Goal: Transaction & Acquisition: Book appointment/travel/reservation

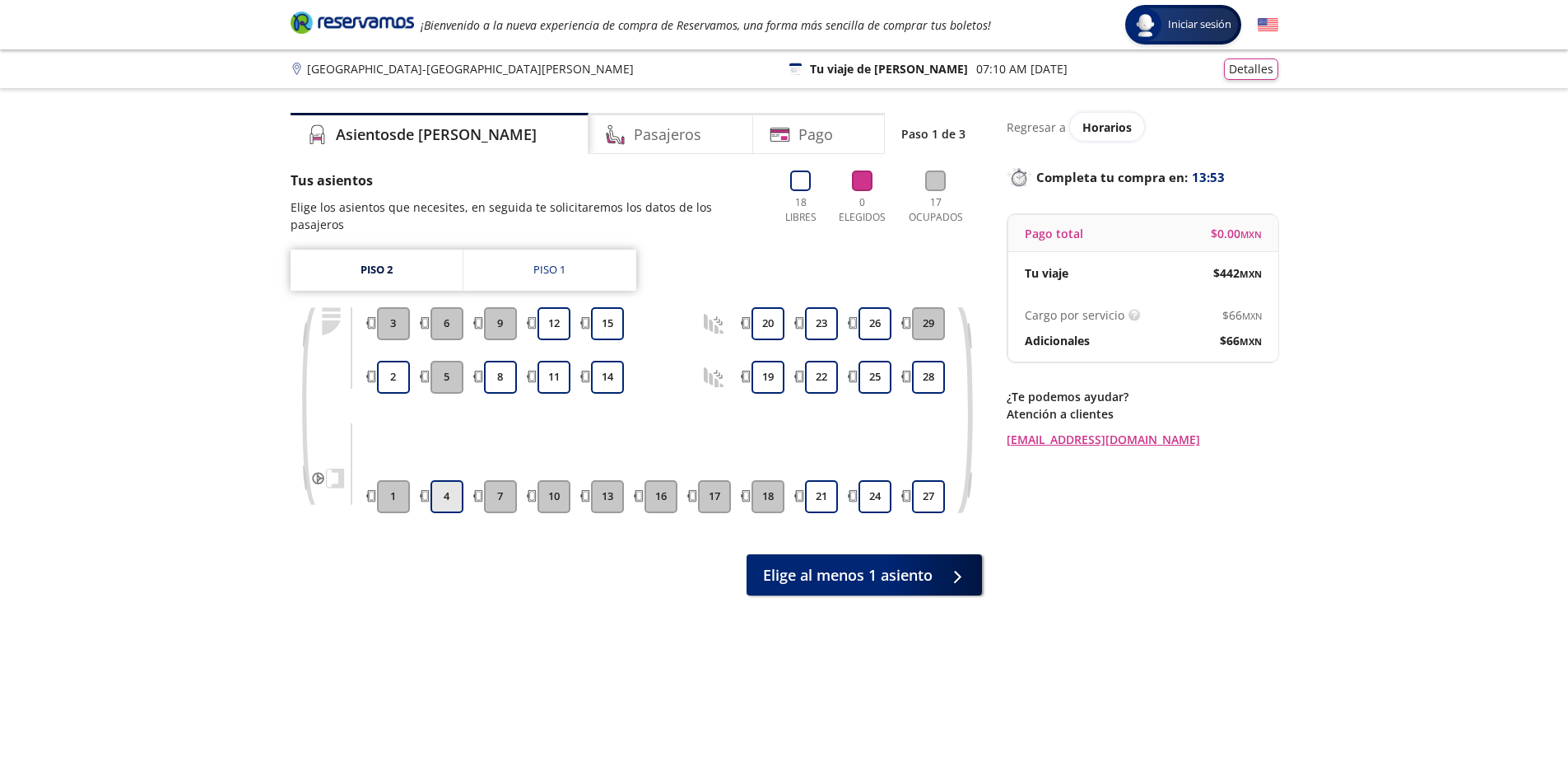
click at [450, 480] on button "4" at bounding box center [446, 496] width 33 height 33
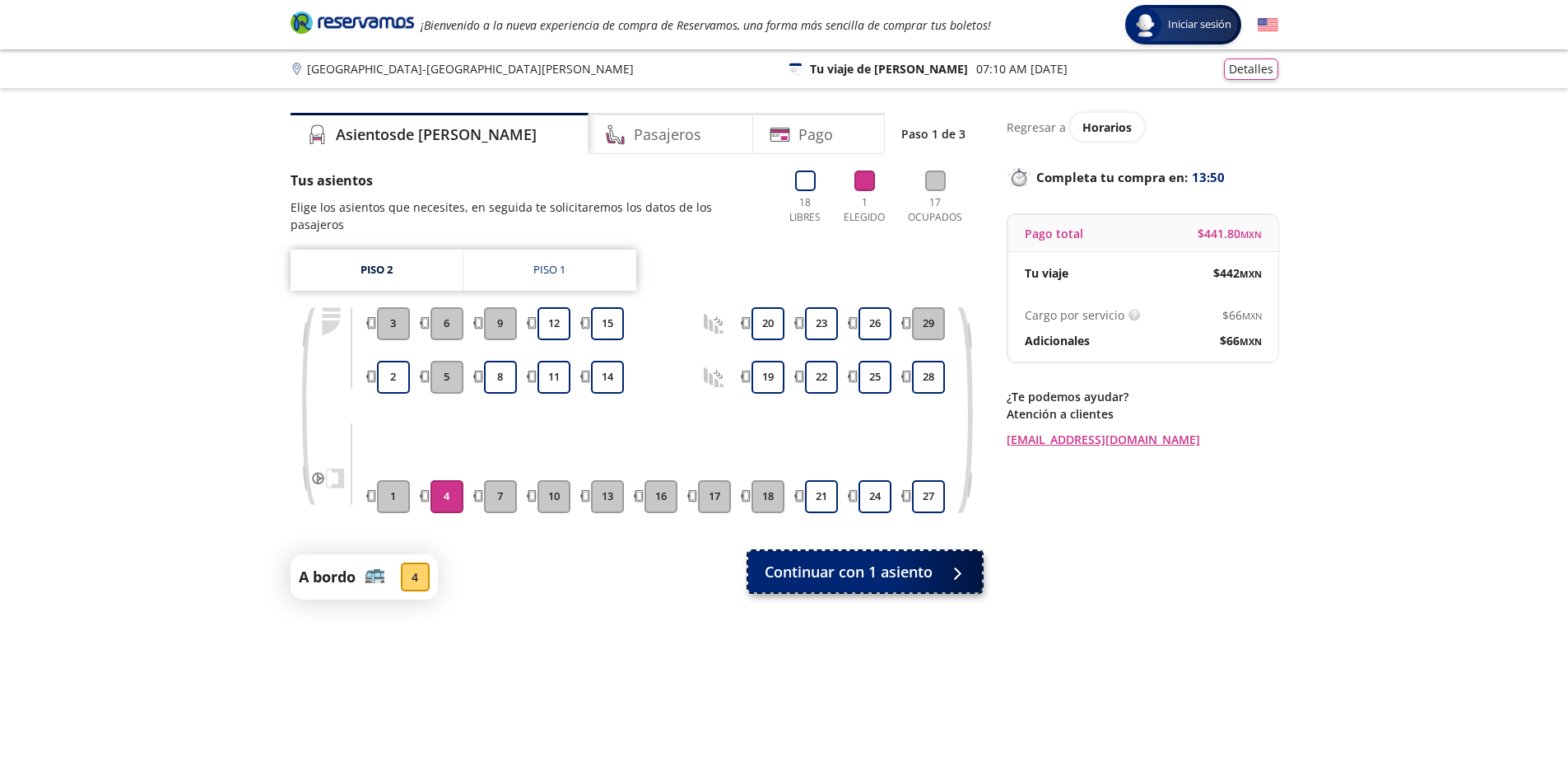
click at [877, 564] on span "Continuar con 1 asiento" at bounding box center [848, 572] width 168 height 22
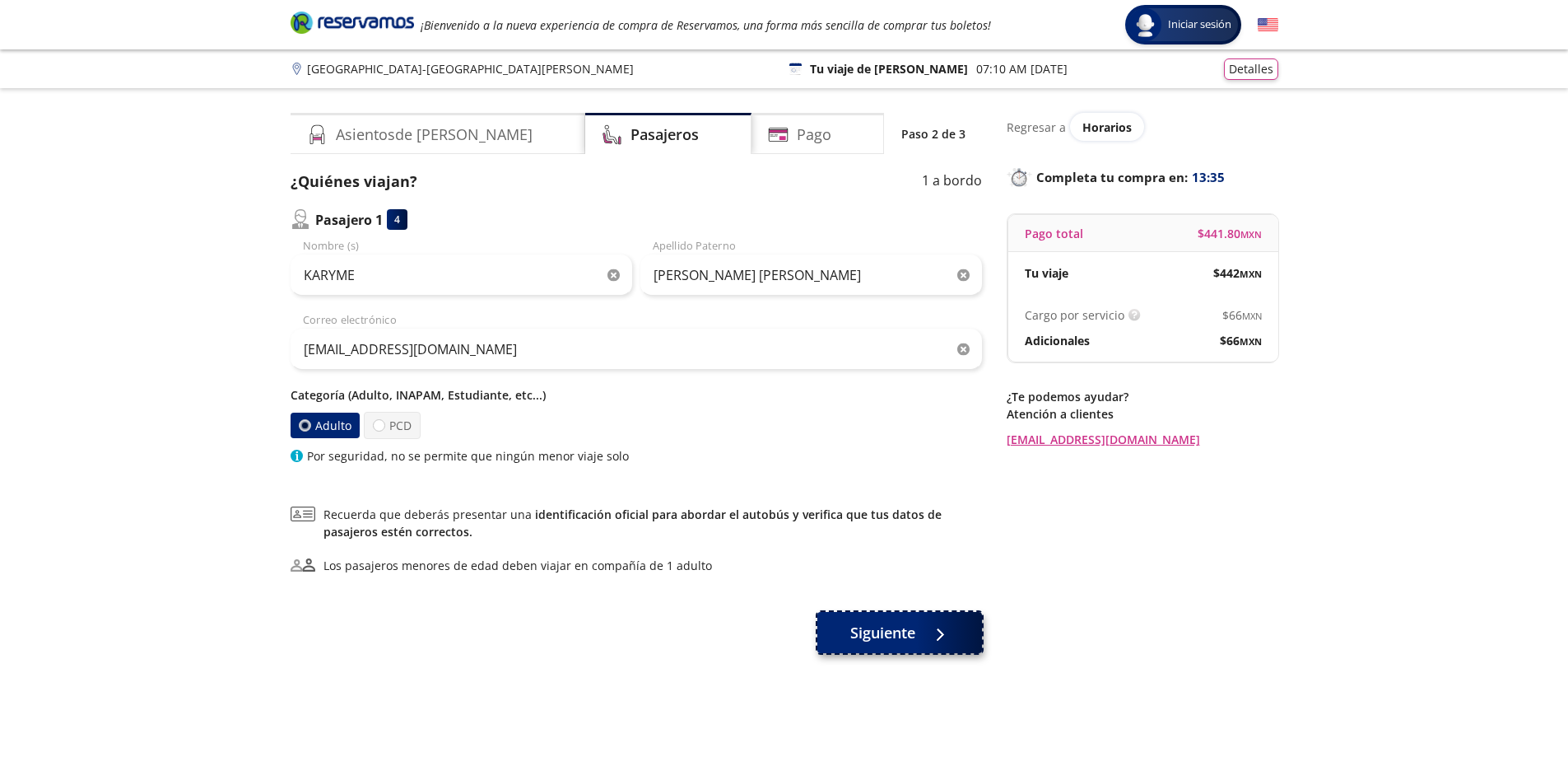
click at [905, 635] on span "Siguiente" at bounding box center [882, 633] width 65 height 22
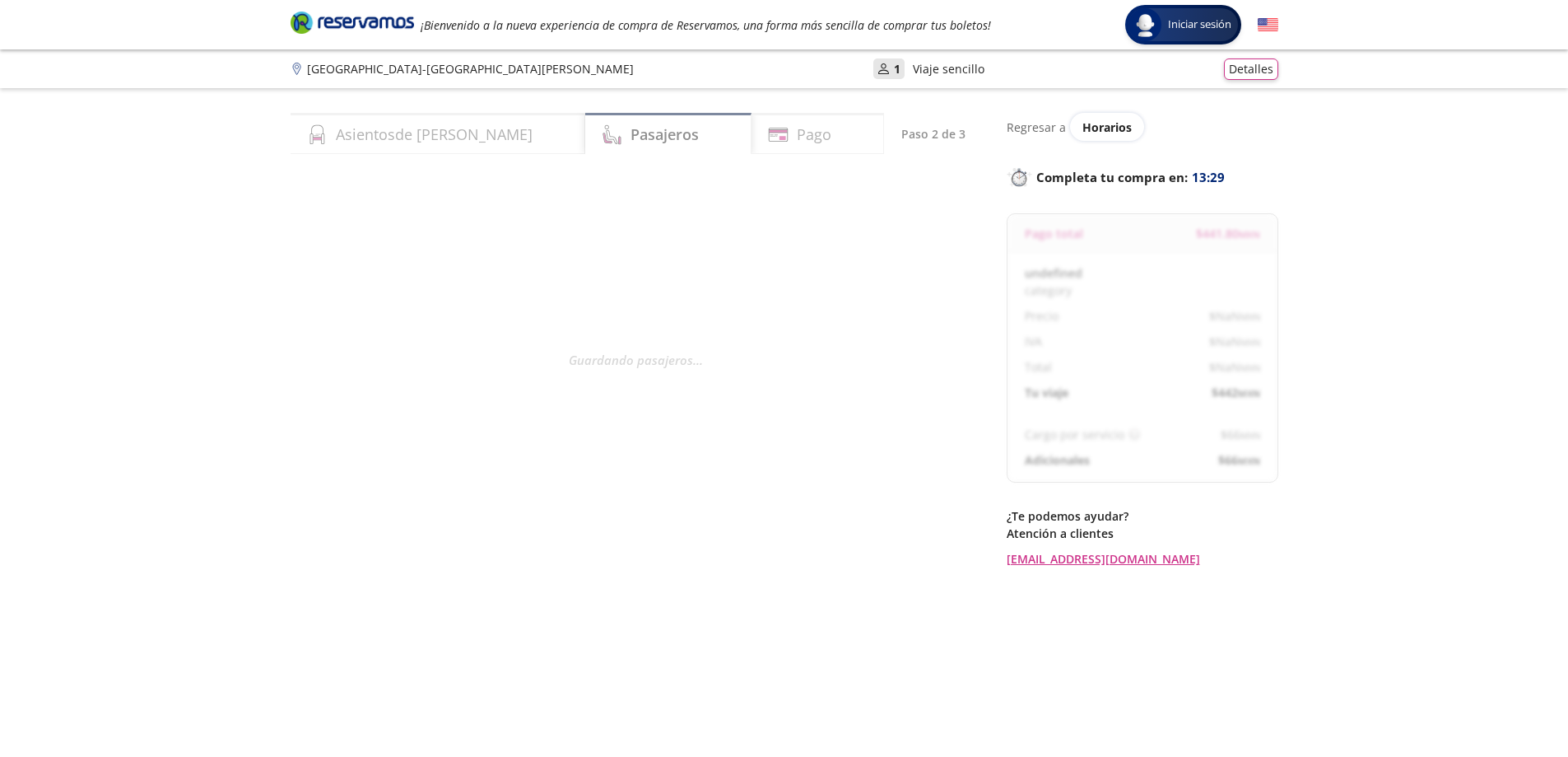
select select "MX"
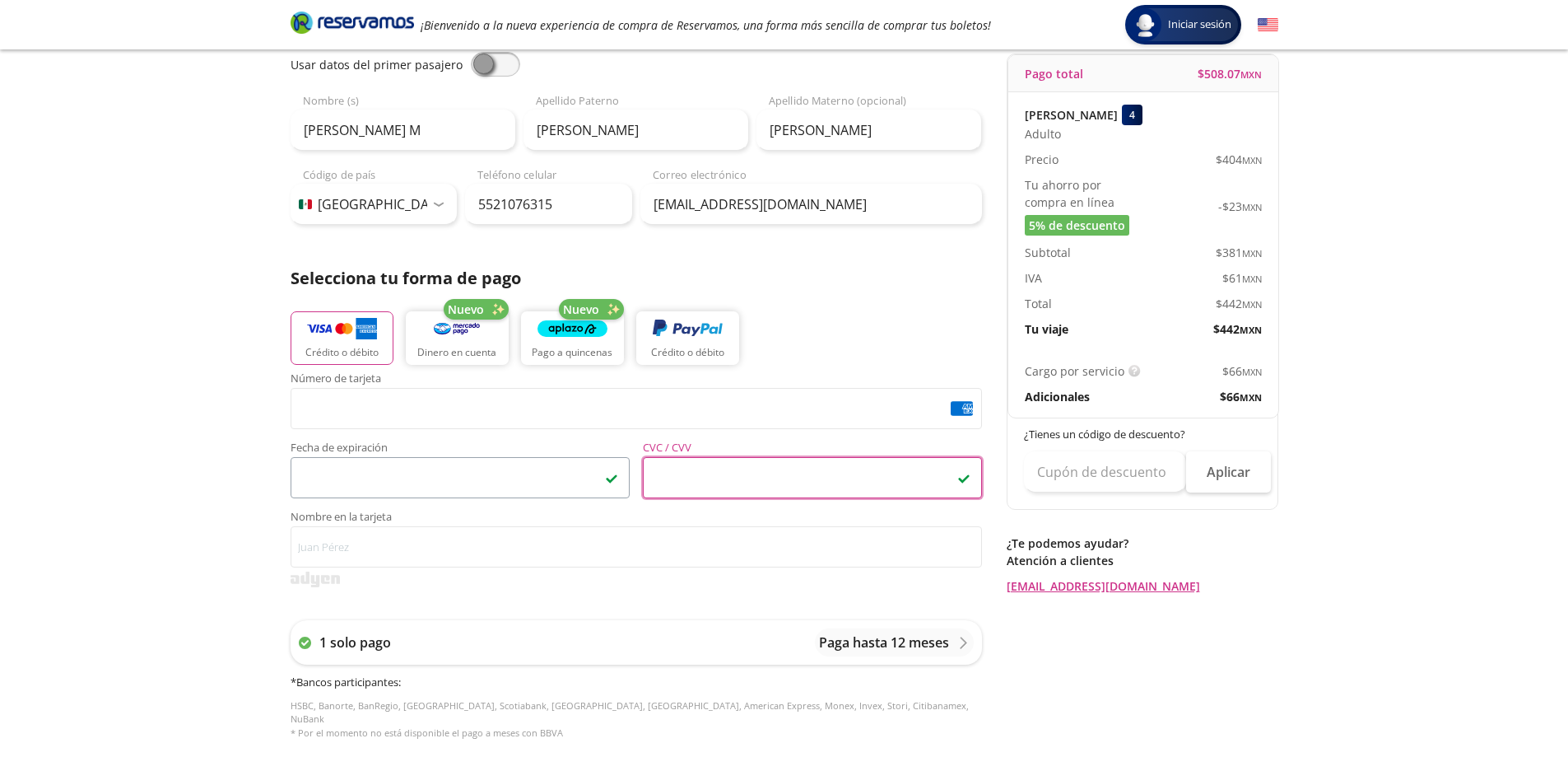
scroll to position [165, 0]
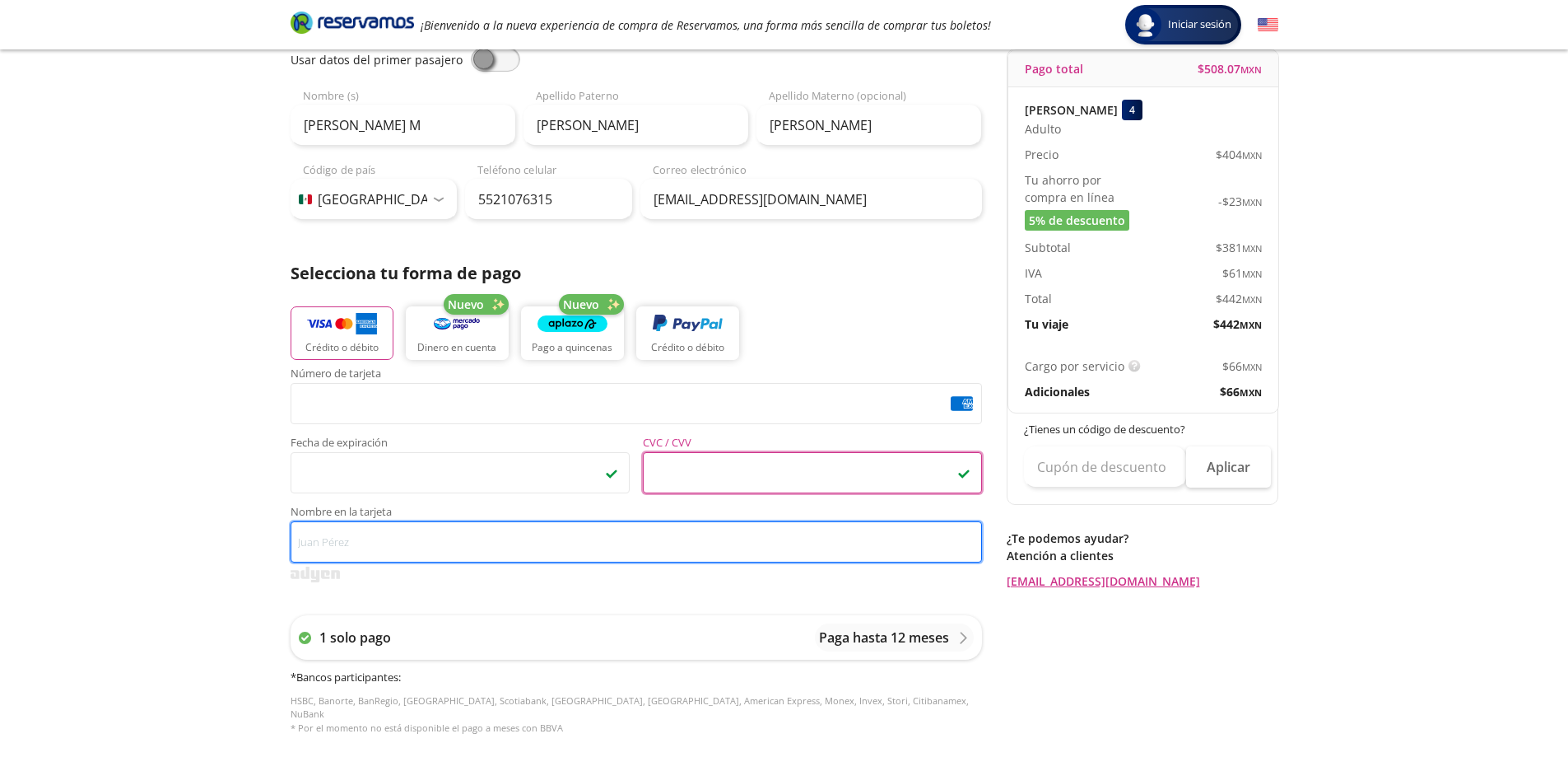
click at [499, 544] on input "Nombre en la tarjeta" at bounding box center [637, 542] width 692 height 41
type input "[PERSON_NAME] M [PERSON_NAME]"
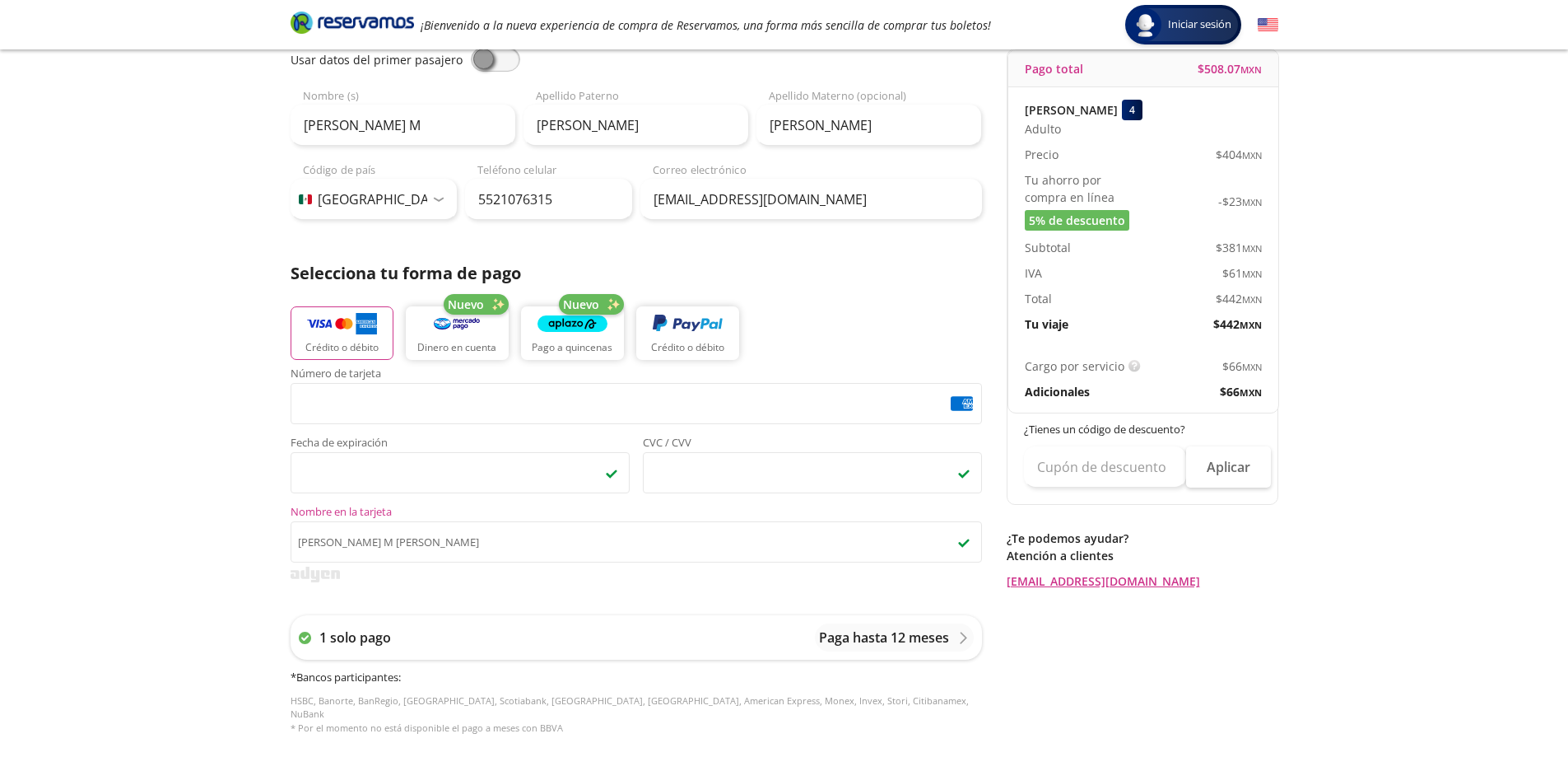
click at [153, 557] on div "Group 9 Created with Sketch. Pago [GEOGRAPHIC_DATA] - [GEOGRAPHIC_DATA][PERSON_…" at bounding box center [784, 517] width 1568 height 1365
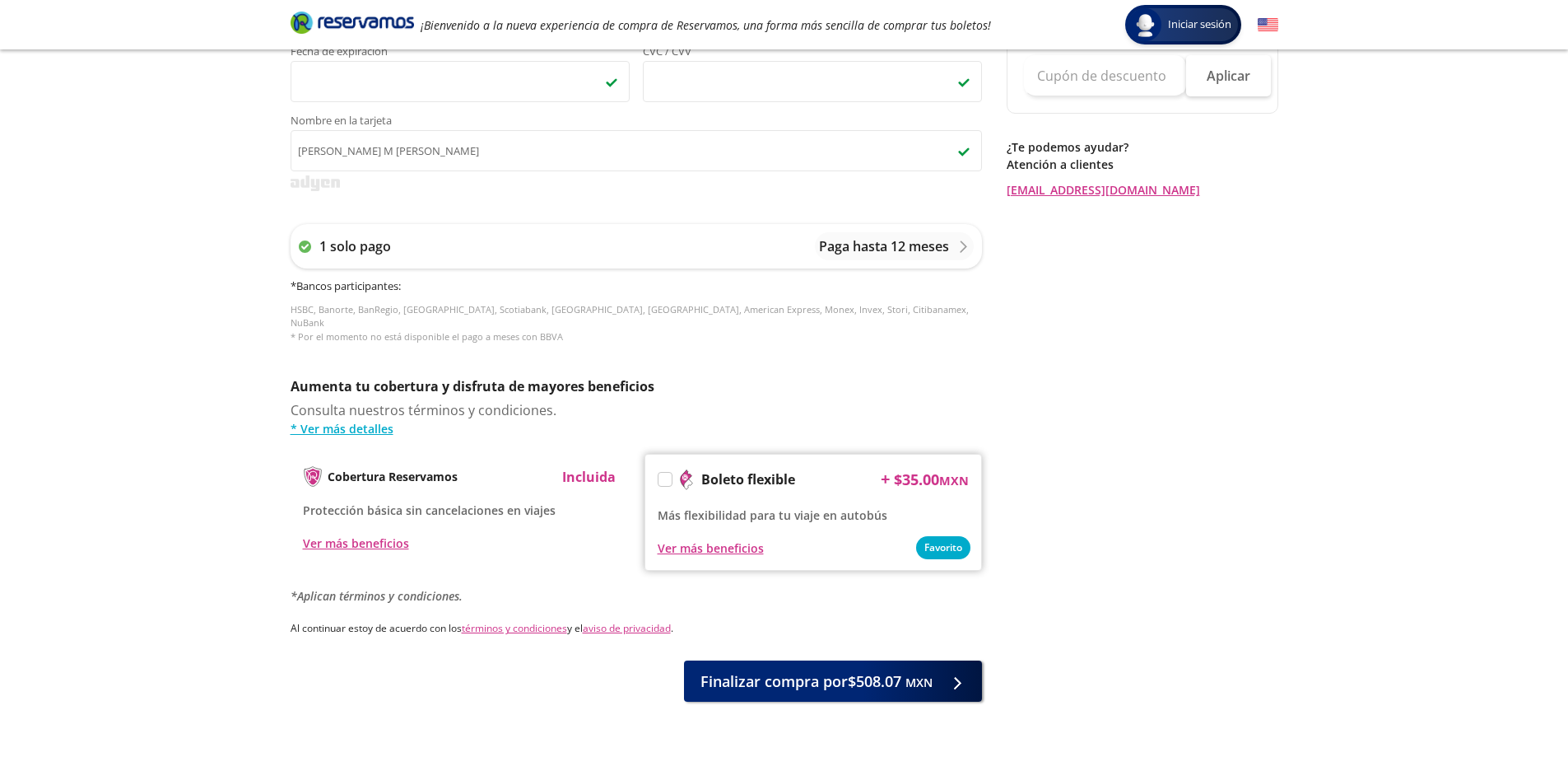
scroll to position [595, 0]
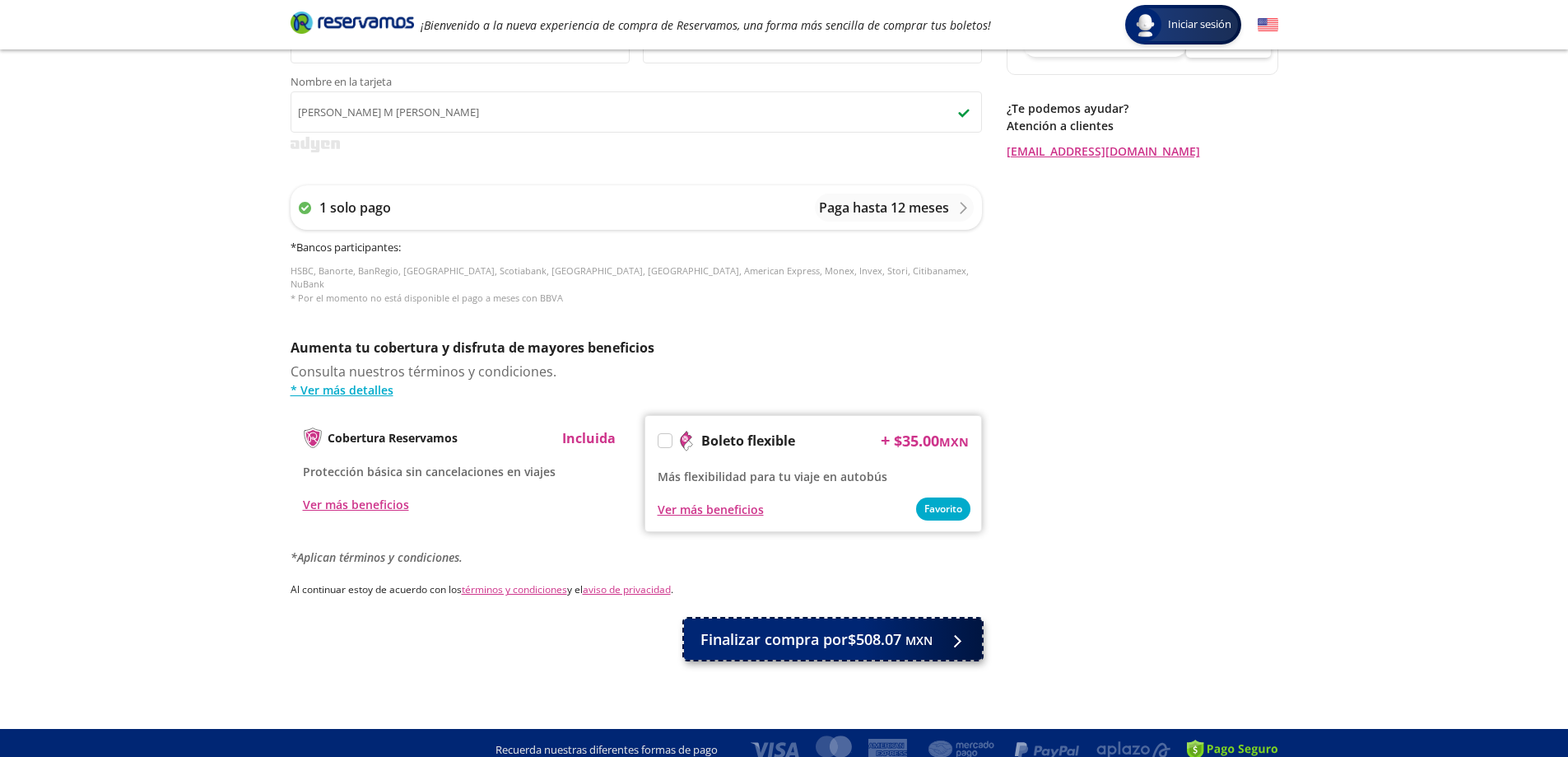
click at [821, 629] on span "Finalizar compra por $508.07 MXN" at bounding box center [817, 639] width 232 height 22
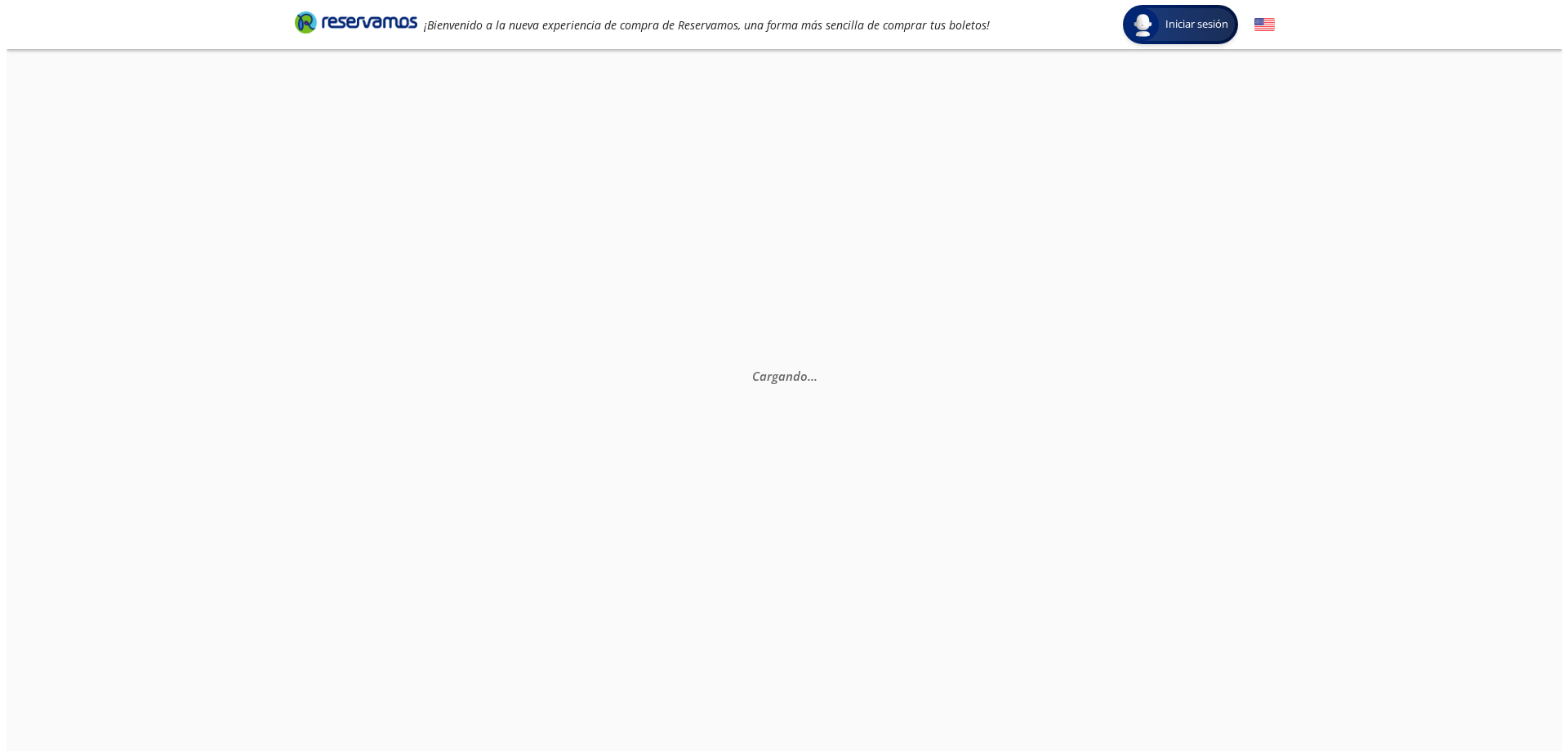
scroll to position [0, 0]
